Goal: Task Accomplishment & Management: Manage account settings

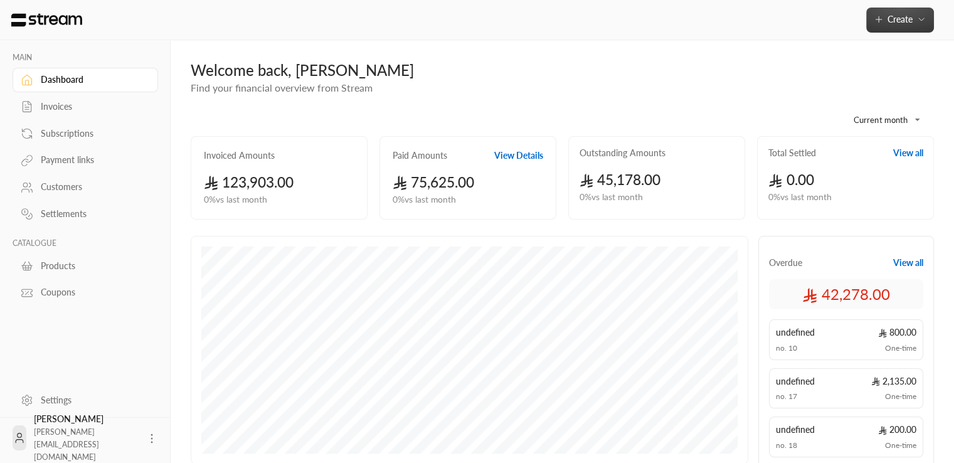
click at [920, 26] on button "Create" at bounding box center [901, 20] width 68 height 25
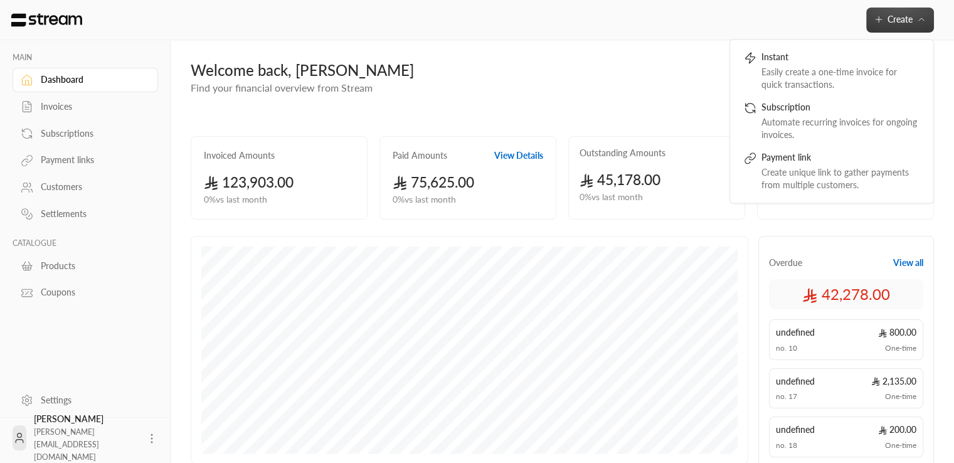
click at [920, 26] on button "Create" at bounding box center [901, 20] width 68 height 25
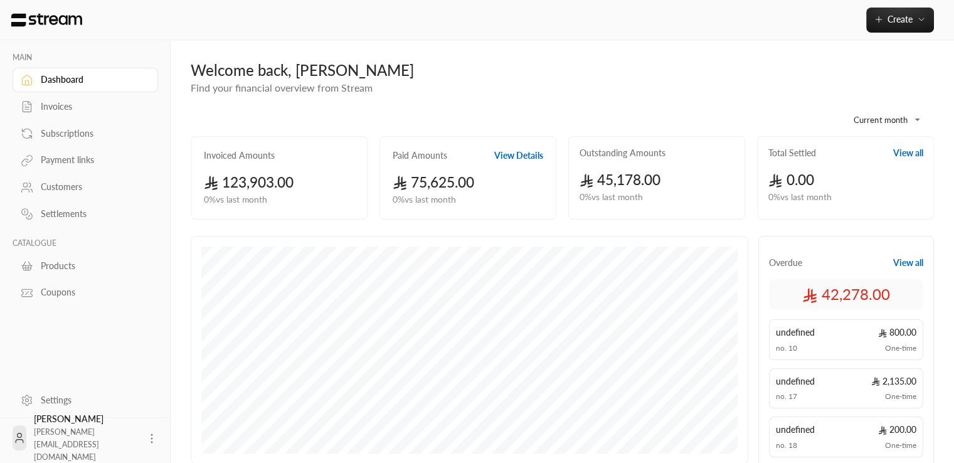
click at [67, 129] on div "Subscriptions" at bounding box center [92, 133] width 102 height 13
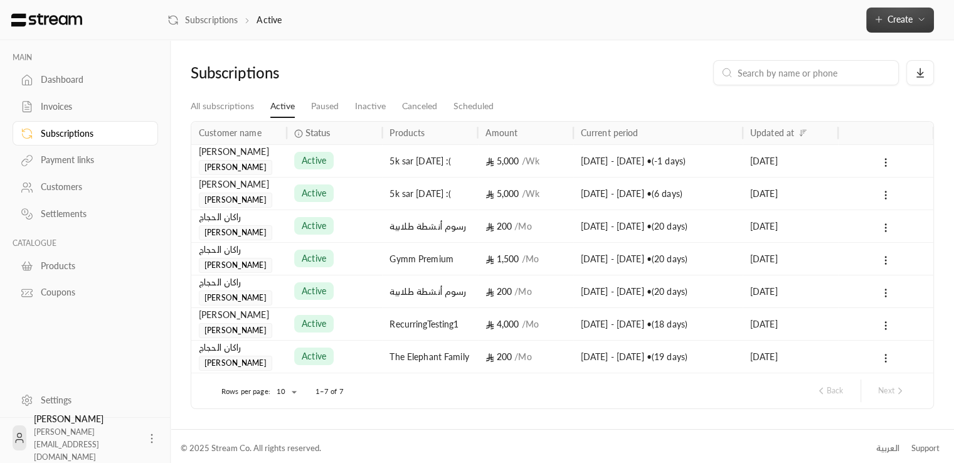
click at [925, 14] on icon "button" at bounding box center [922, 19] width 10 height 10
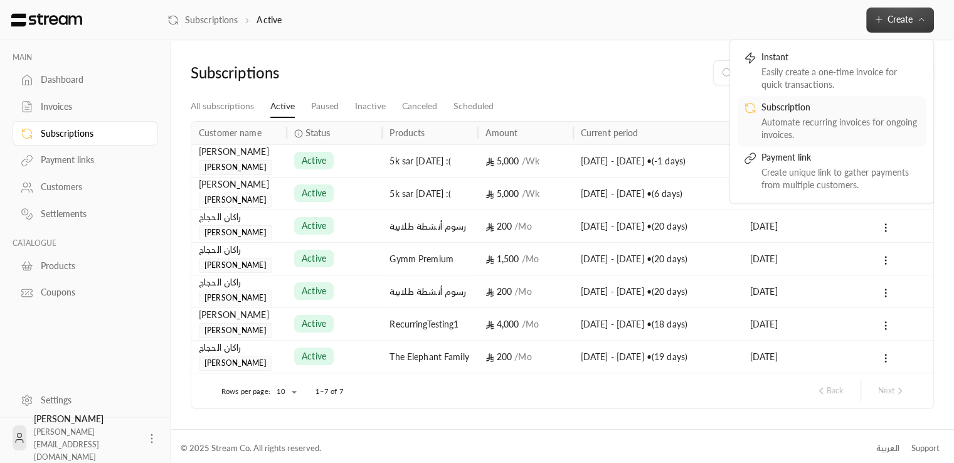
click at [832, 118] on div "Automate recurring invoices for ongoing invoices." at bounding box center [841, 128] width 158 height 25
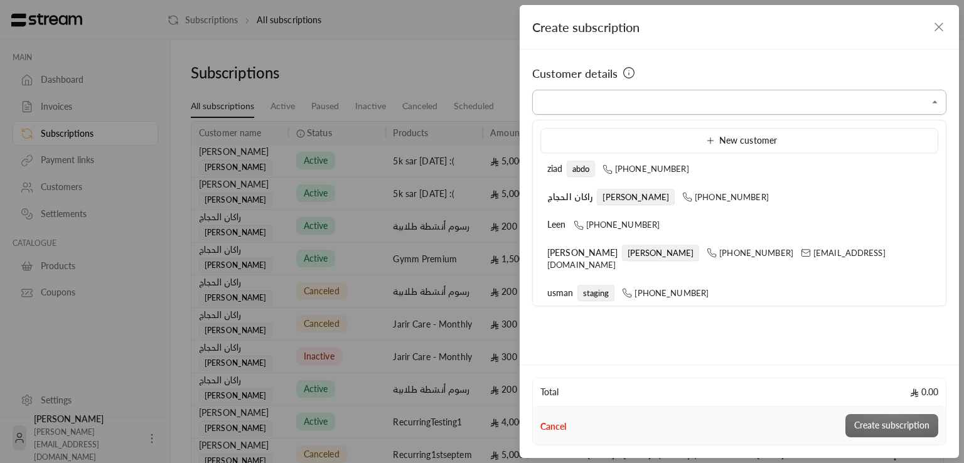
click at [692, 99] on input "Select customer" at bounding box center [739, 103] width 414 height 22
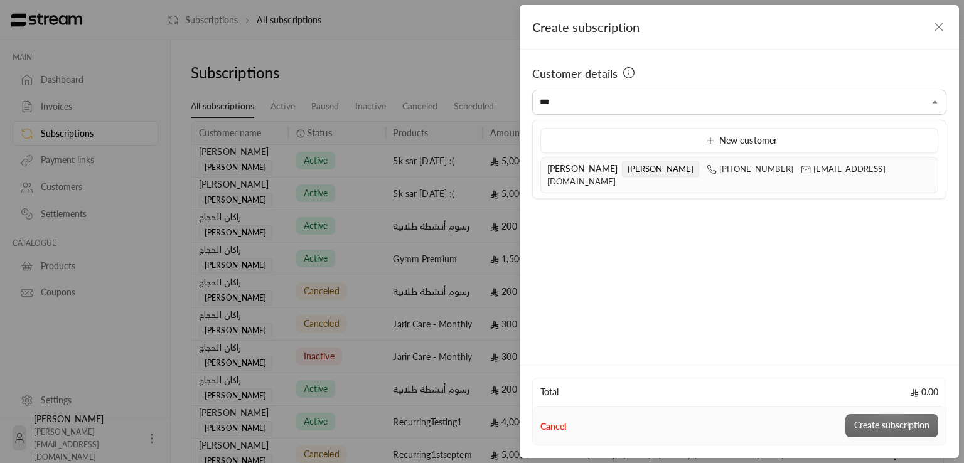
click at [622, 164] on span "[PERSON_NAME]" at bounding box center [661, 169] width 78 height 16
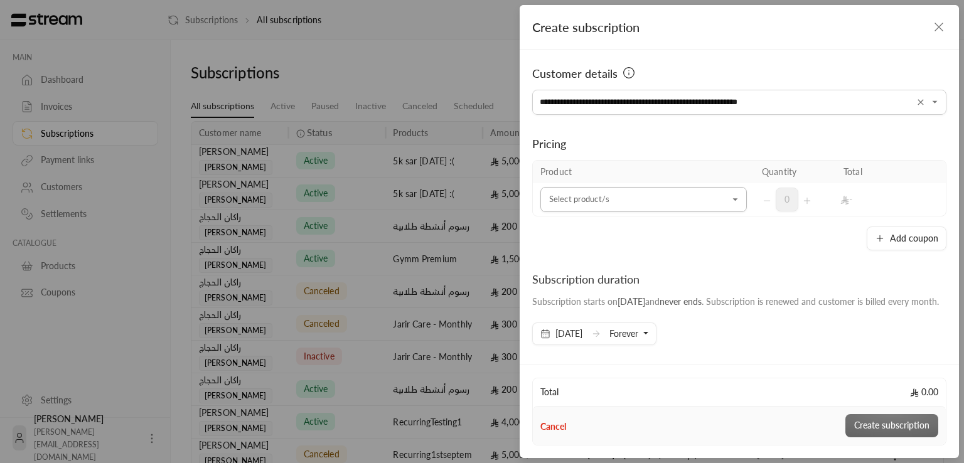
type input "**********"
click at [676, 204] on input "Select customer" at bounding box center [643, 200] width 206 height 22
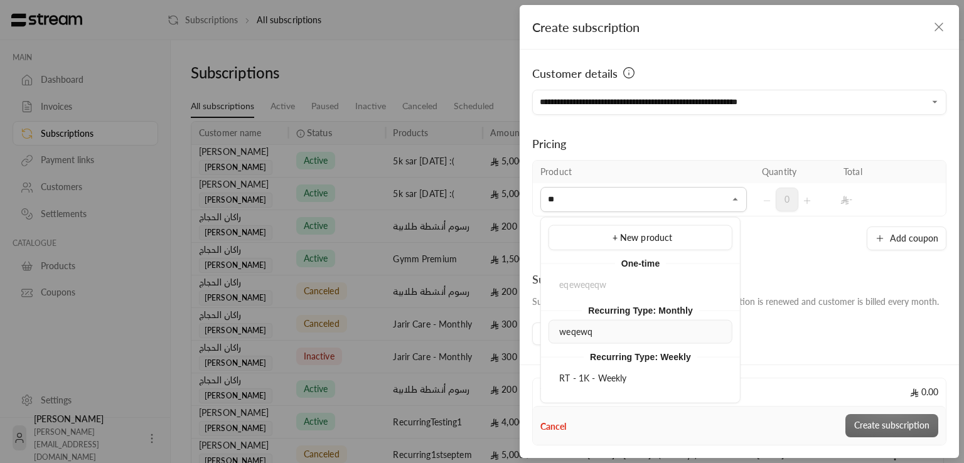
click at [599, 326] on div "weqewq" at bounding box center [640, 331] width 170 height 13
type input "**"
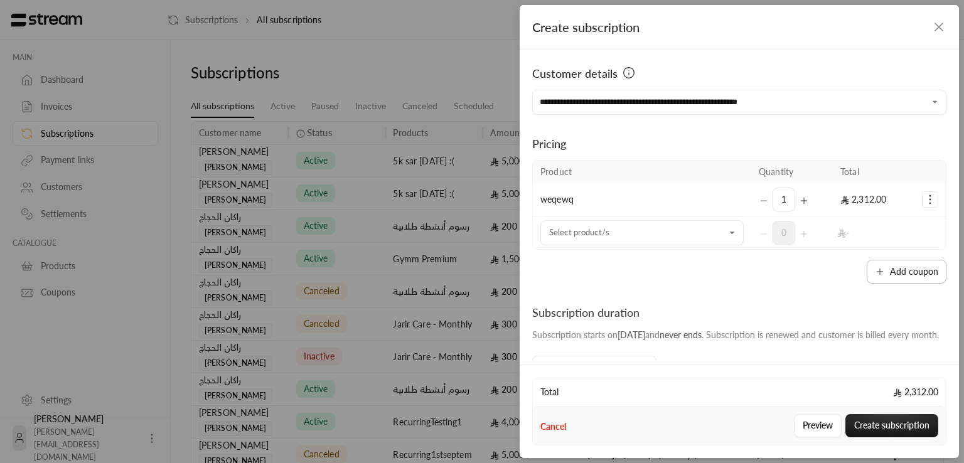
click at [910, 272] on button "Add coupon" at bounding box center [907, 272] width 80 height 24
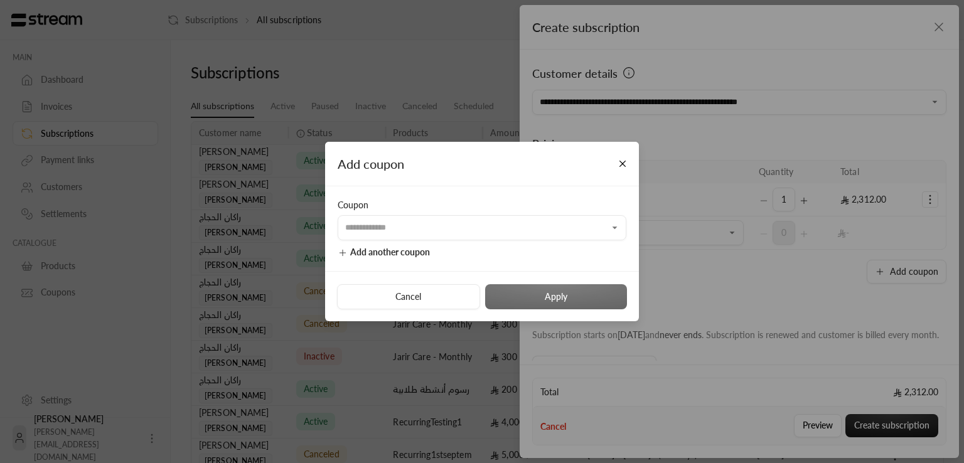
click at [848, 284] on div "Add coupon Coupon ​ Add another coupon Cancel Apply" at bounding box center [482, 231] width 964 height 463
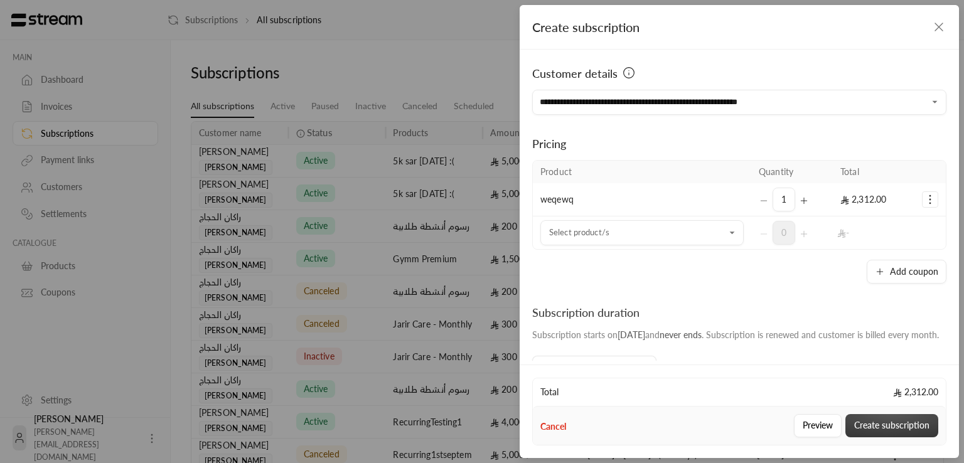
click at [872, 428] on button "Create subscription" at bounding box center [891, 425] width 93 height 23
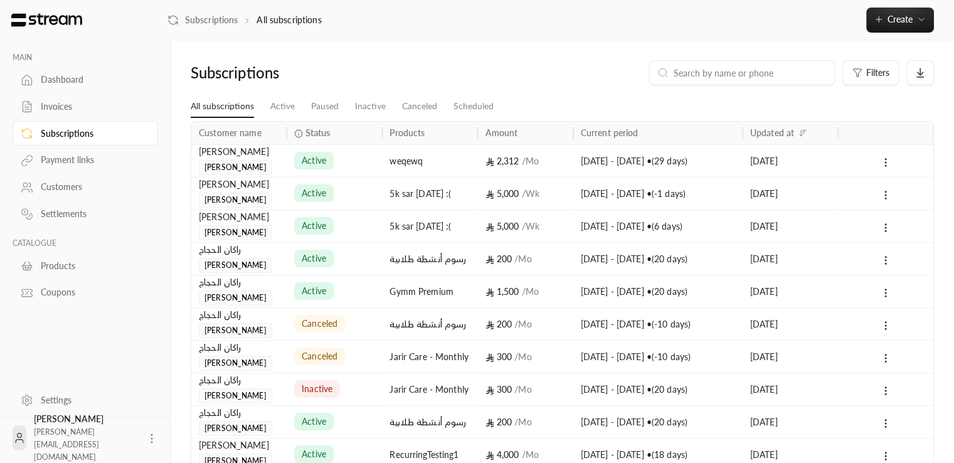
click at [279, 159] on div "[PERSON_NAME] [PERSON_NAME]" at bounding box center [239, 160] width 80 height 30
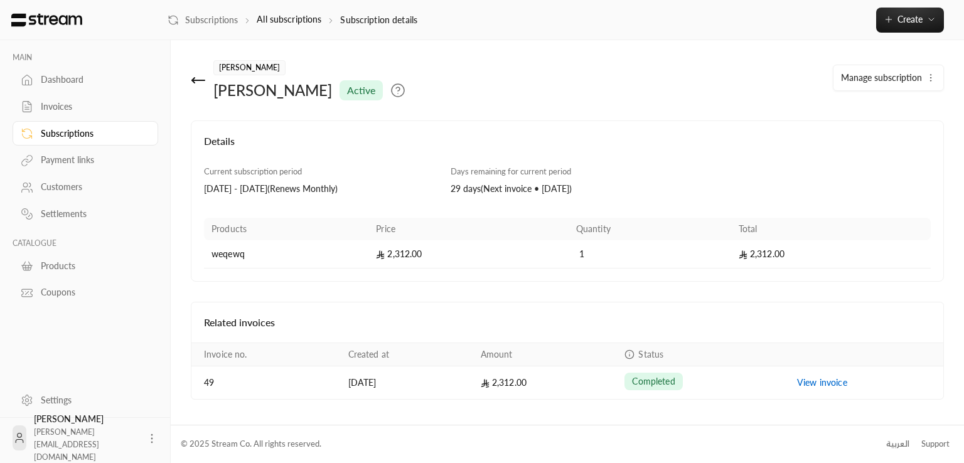
click at [909, 78] on span "Manage subscription" at bounding box center [881, 77] width 81 height 11
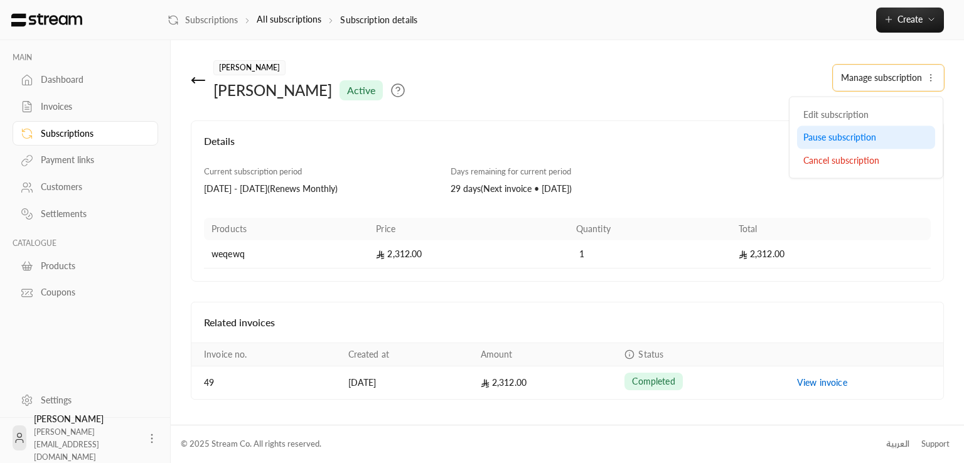
click at [882, 136] on div "Pause subscription" at bounding box center [865, 137] width 125 height 13
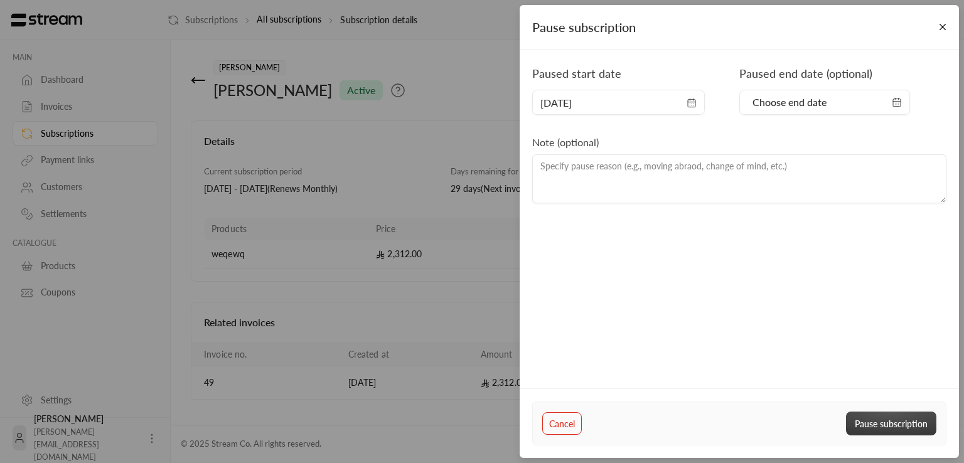
click at [881, 425] on button "Pause subscription" at bounding box center [891, 423] width 90 height 23
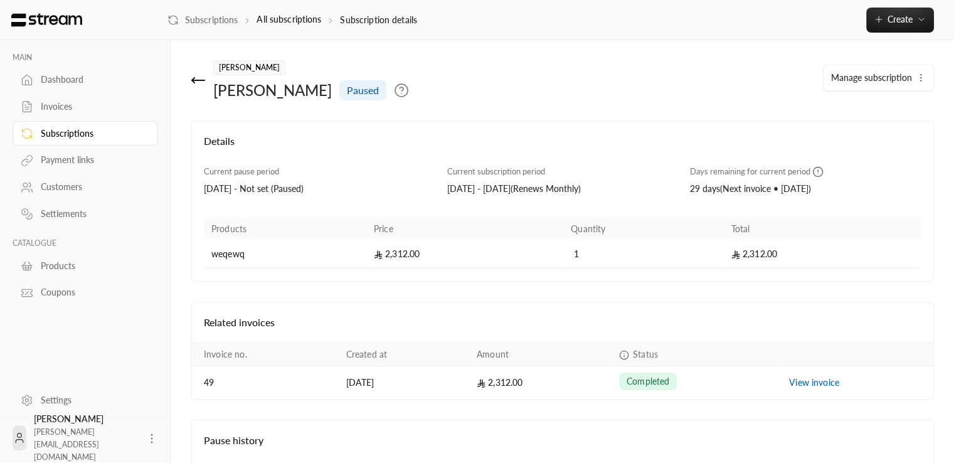
click at [912, 77] on span "Manage subscription" at bounding box center [871, 77] width 81 height 11
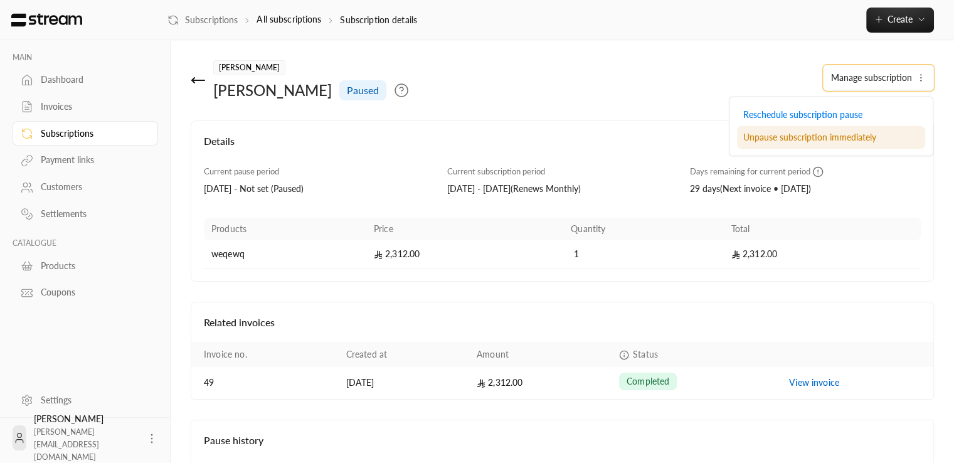
click at [885, 142] on div "Unpause subscription immediately" at bounding box center [832, 137] width 176 height 13
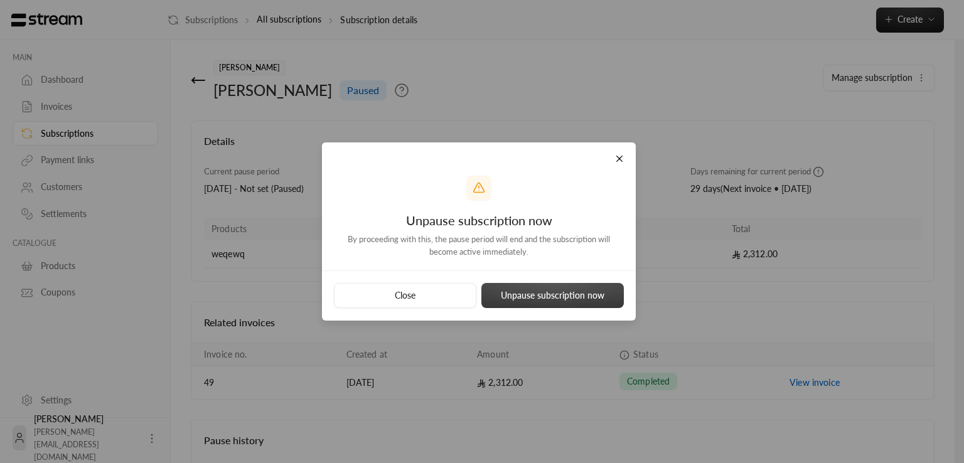
click at [577, 301] on button "Unpause subscription now" at bounding box center [552, 295] width 142 height 25
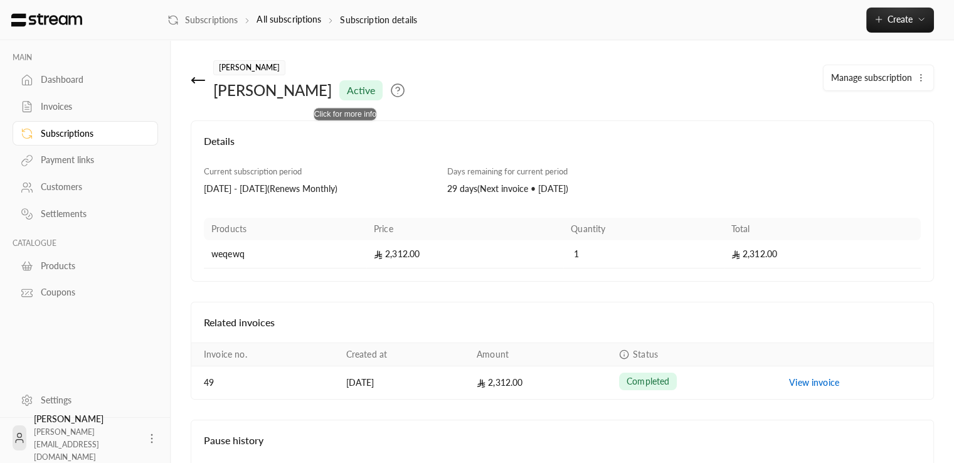
click at [390, 83] on icon at bounding box center [397, 90] width 15 height 15
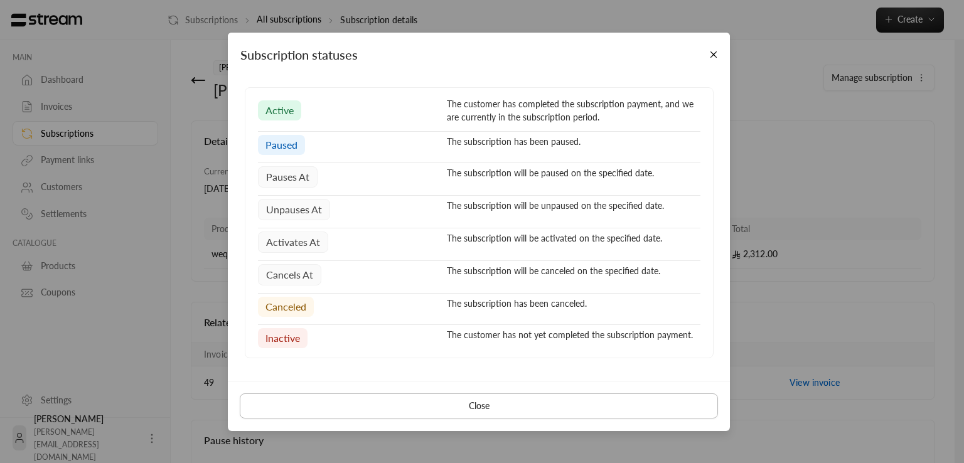
click at [409, 400] on button "Close" at bounding box center [479, 405] width 478 height 25
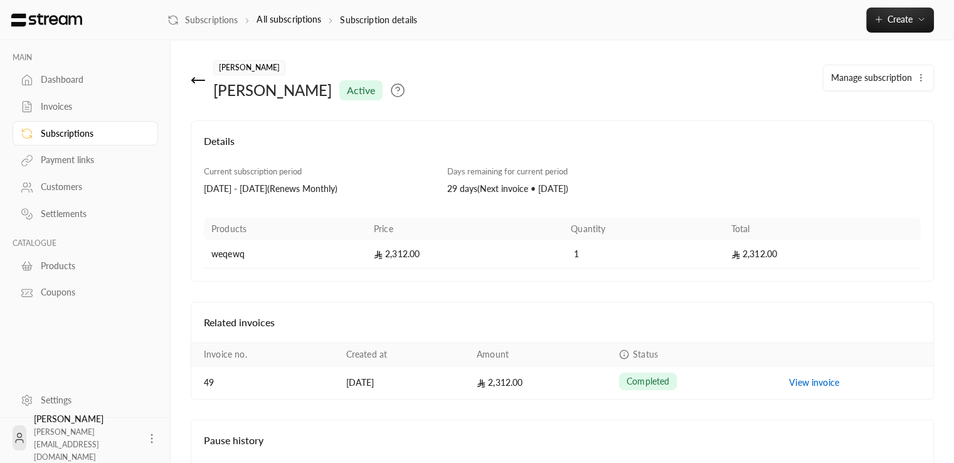
click at [67, 151] on link "Payment links" at bounding box center [86, 160] width 146 height 24
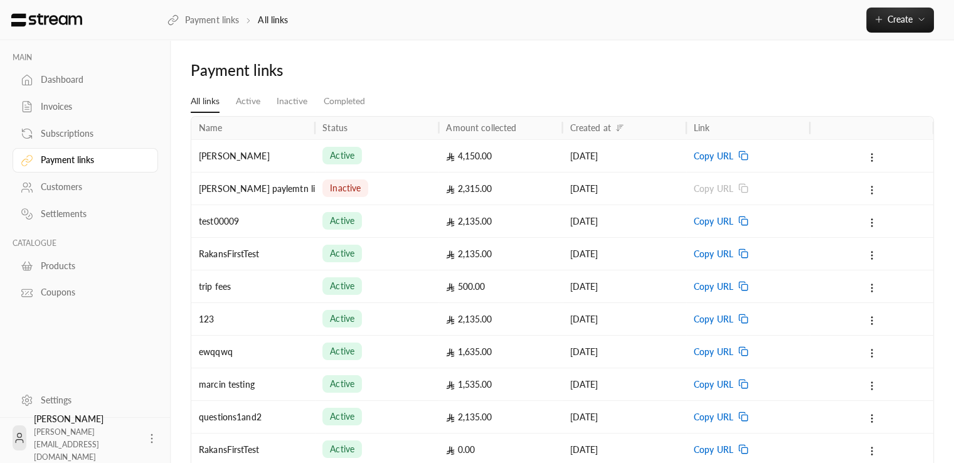
click at [41, 131] on div "Subscriptions" at bounding box center [92, 133] width 102 height 13
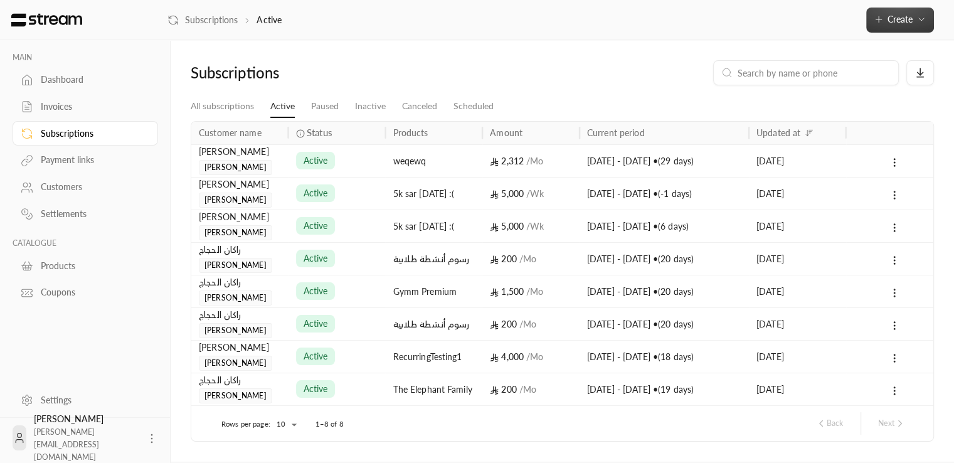
click at [925, 13] on button "Create" at bounding box center [901, 20] width 68 height 25
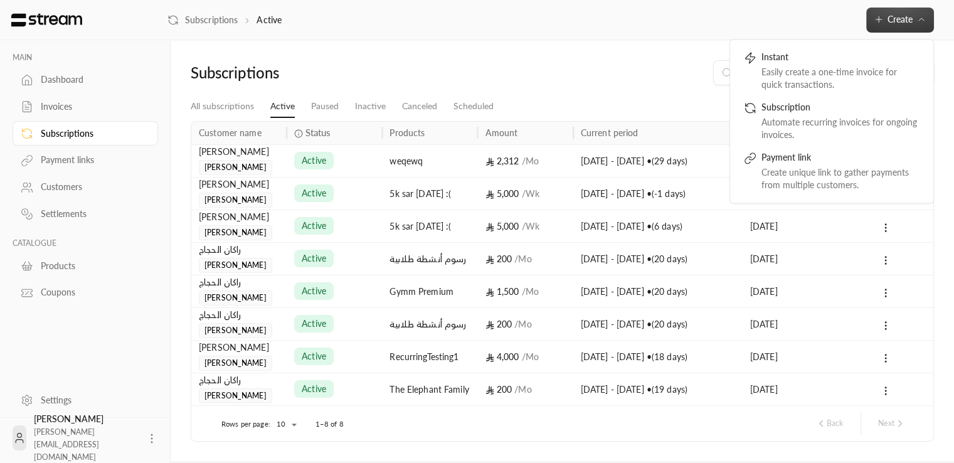
click at [924, 25] on button "Create" at bounding box center [901, 20] width 68 height 25
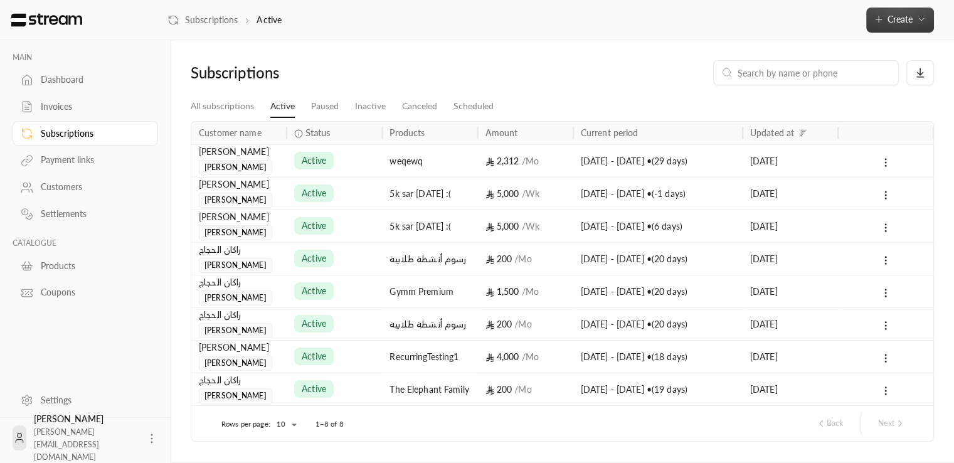
click at [917, 22] on icon "button" at bounding box center [922, 19] width 10 height 10
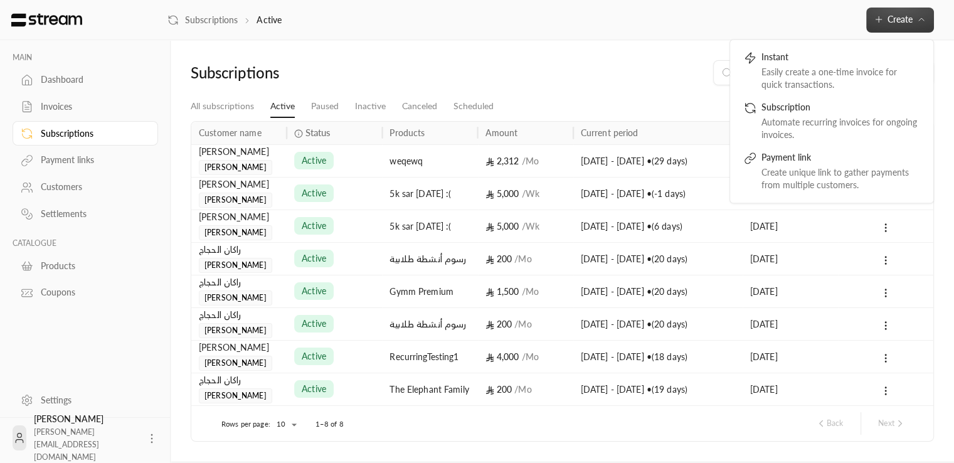
click at [922, 25] on button "Create" at bounding box center [901, 20] width 68 height 25
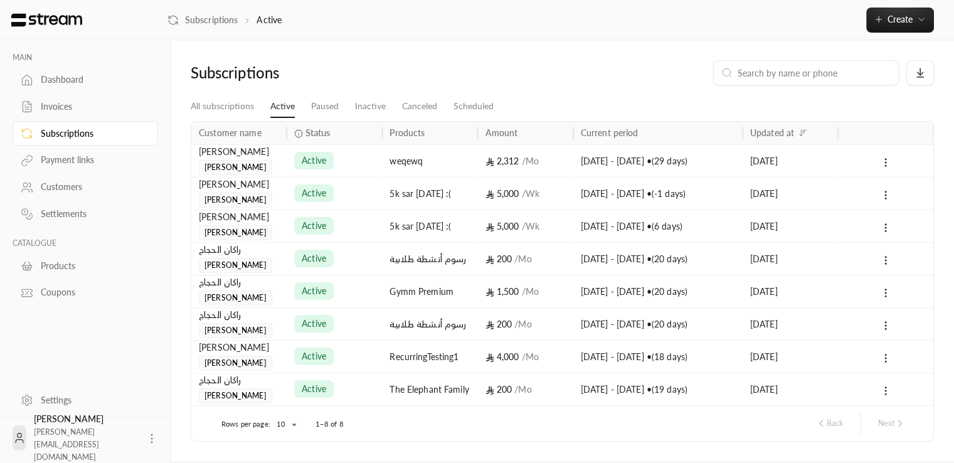
click at [74, 186] on div "Customers" at bounding box center [92, 187] width 102 height 13
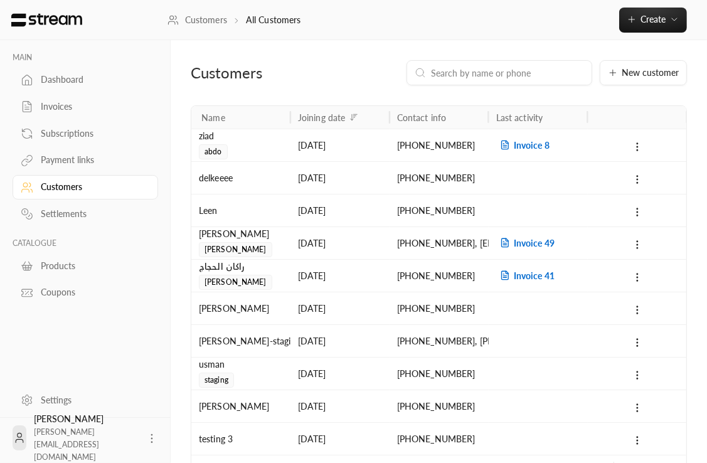
click at [67, 163] on div "Payment links" at bounding box center [92, 160] width 102 height 13
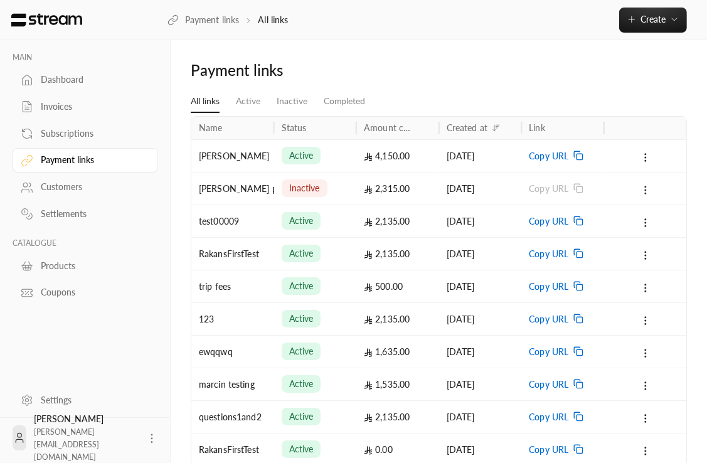
click at [65, 198] on link "Customers" at bounding box center [86, 187] width 146 height 24
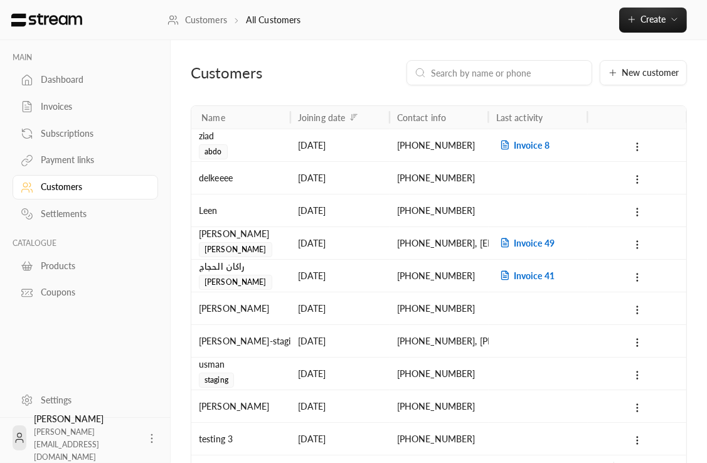
click at [78, 73] on link "Dashboard" at bounding box center [86, 80] width 146 height 24
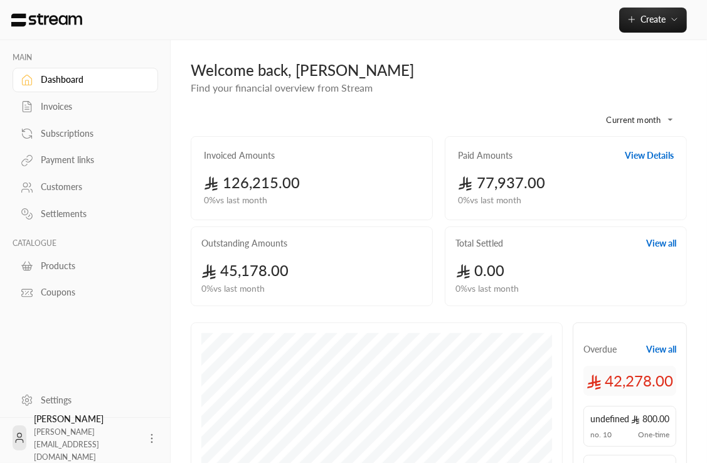
click at [45, 190] on div "Customers" at bounding box center [92, 187] width 102 height 13
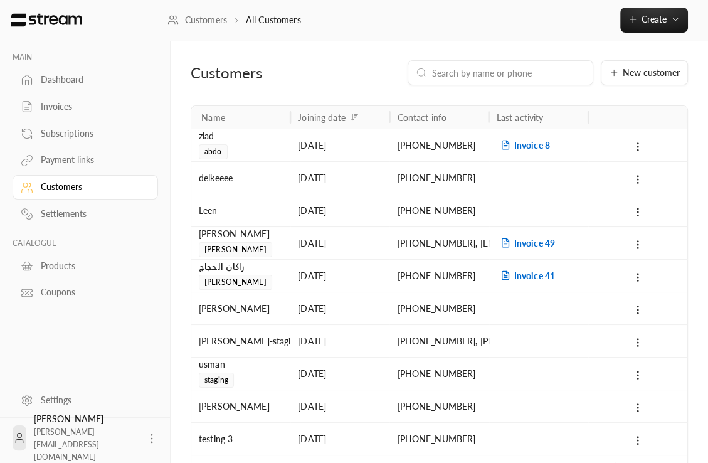
click at [70, 103] on div "Invoices" at bounding box center [92, 106] width 102 height 13
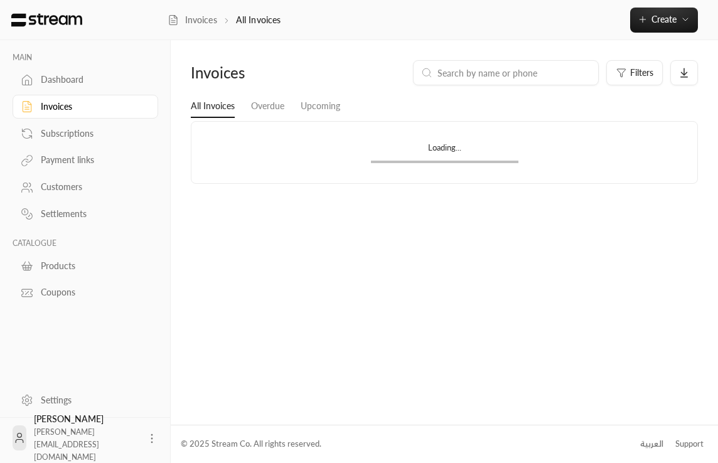
click at [88, 77] on div "Dashboard" at bounding box center [92, 79] width 102 height 13
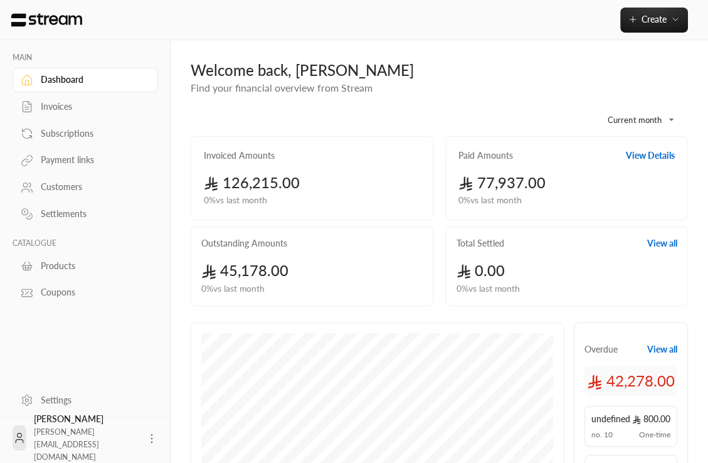
click at [102, 135] on div "Subscriptions" at bounding box center [92, 133] width 102 height 13
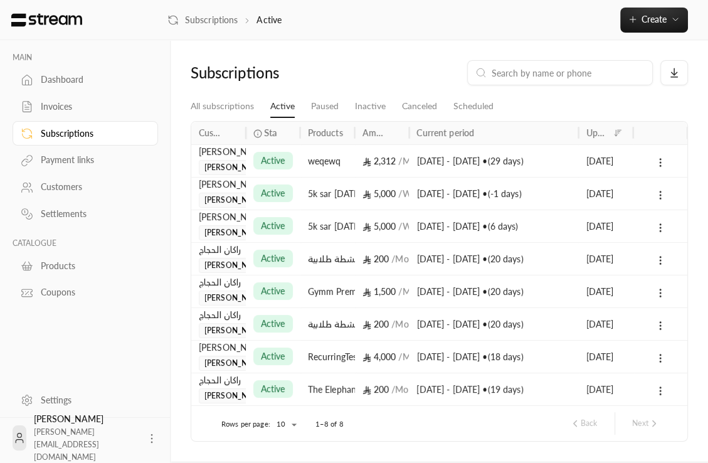
click at [119, 161] on div "Payment links" at bounding box center [92, 160] width 102 height 13
